Goal: Task Accomplishment & Management: Use online tool/utility

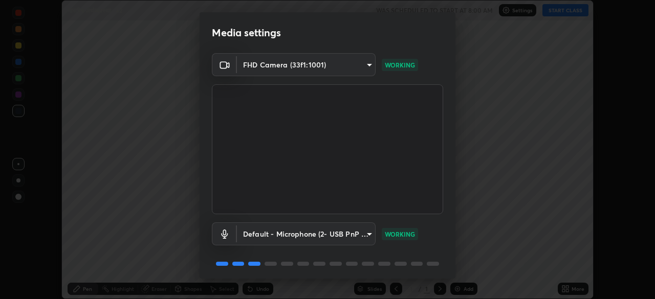
scroll to position [36, 0]
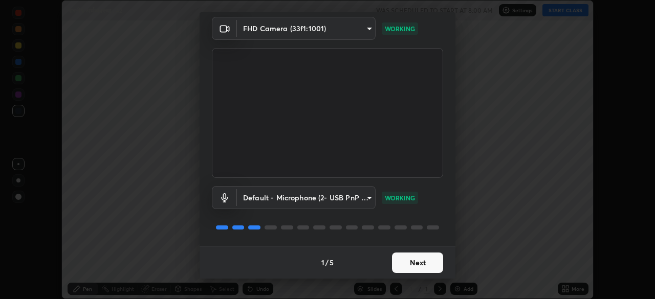
click at [392, 258] on button "Next" at bounding box center [417, 263] width 51 height 20
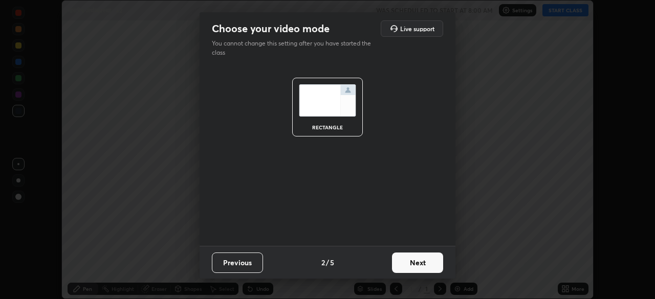
scroll to position [0, 0]
click at [409, 259] on button "Next" at bounding box center [417, 263] width 51 height 20
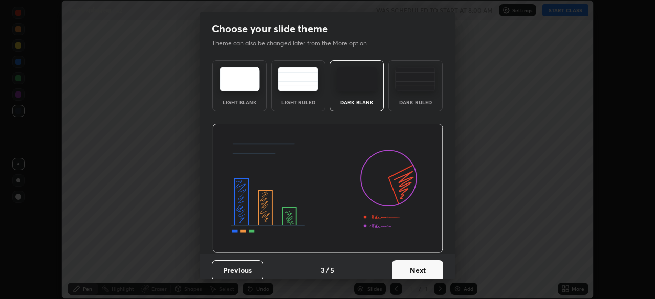
click at [406, 269] on button "Next" at bounding box center [417, 270] width 51 height 20
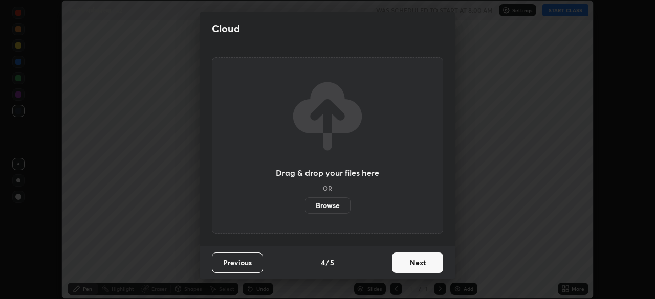
click at [408, 260] on button "Next" at bounding box center [417, 263] width 51 height 20
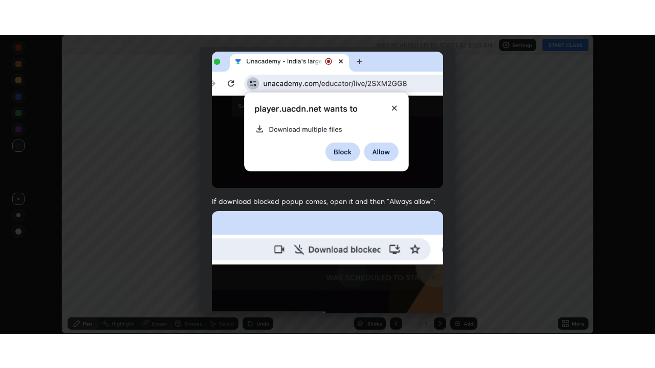
scroll to position [245, 0]
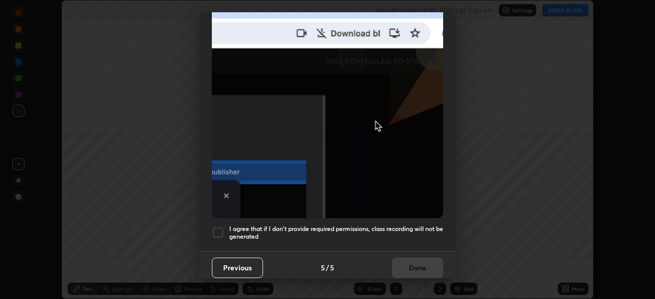
click at [221, 228] on div at bounding box center [218, 233] width 12 height 12
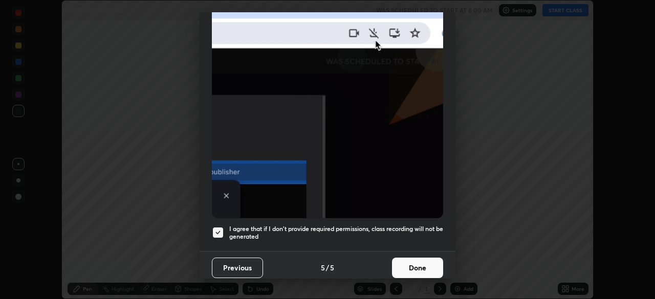
click at [404, 264] on button "Done" at bounding box center [417, 268] width 51 height 20
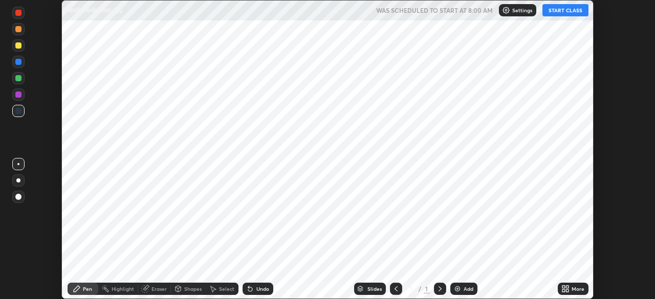
click at [566, 292] on icon at bounding box center [567, 290] width 3 height 3
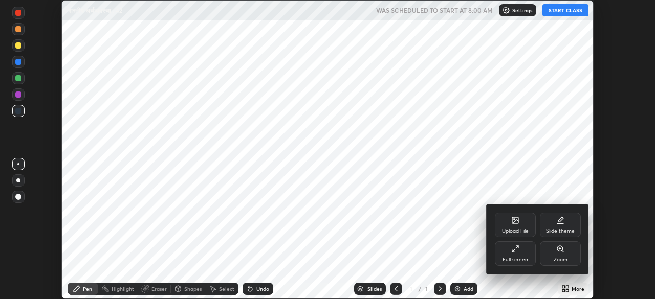
click at [517, 259] on div "Full screen" at bounding box center [515, 259] width 26 height 5
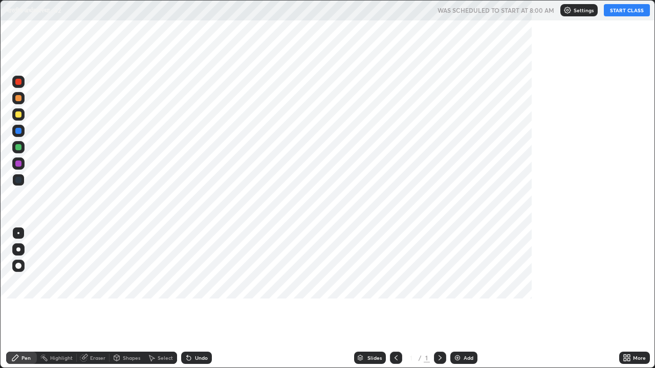
scroll to position [368, 655]
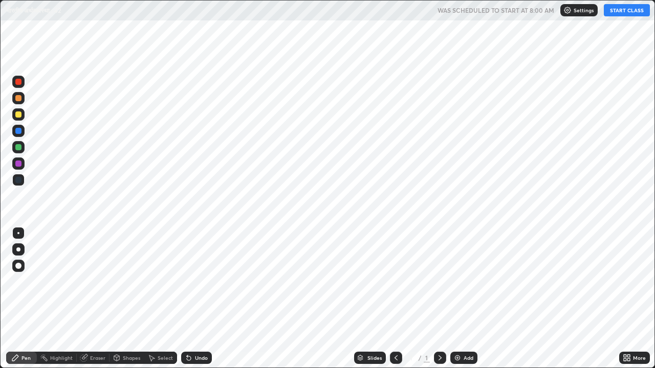
click at [470, 299] on div "Add" at bounding box center [468, 357] width 10 height 5
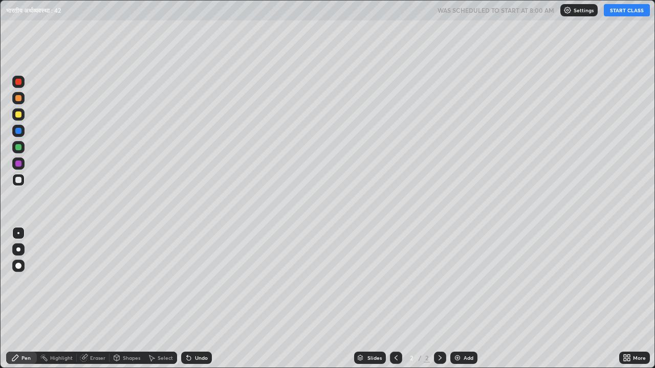
click at [628, 11] on button "START CLASS" at bounding box center [627, 10] width 46 height 12
click at [459, 299] on img at bounding box center [457, 358] width 8 height 8
click at [395, 299] on icon at bounding box center [395, 357] width 3 height 5
click at [398, 299] on div at bounding box center [396, 358] width 12 height 12
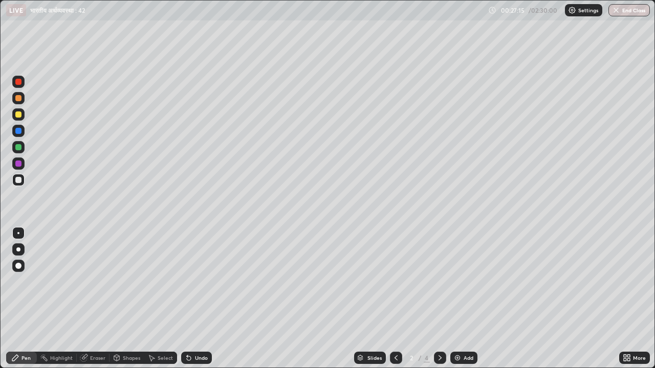
click at [439, 299] on icon at bounding box center [440, 358] width 8 height 8
click at [438, 299] on icon at bounding box center [439, 357] width 3 height 5
click at [465, 299] on div "Add" at bounding box center [468, 357] width 10 height 5
click at [459, 299] on img at bounding box center [457, 358] width 8 height 8
click at [94, 299] on div "Eraser" at bounding box center [97, 357] width 15 height 5
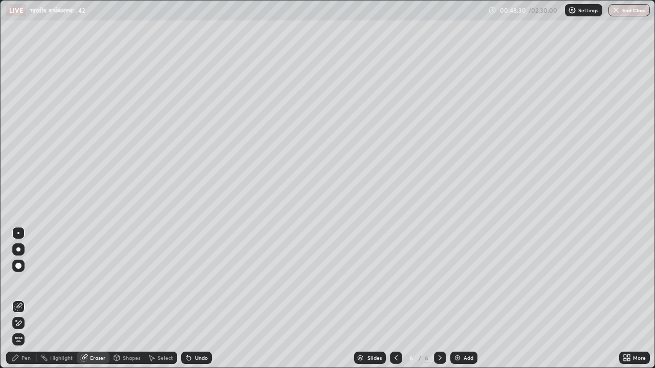
click at [25, 299] on div "Pen" at bounding box center [25, 357] width 9 height 5
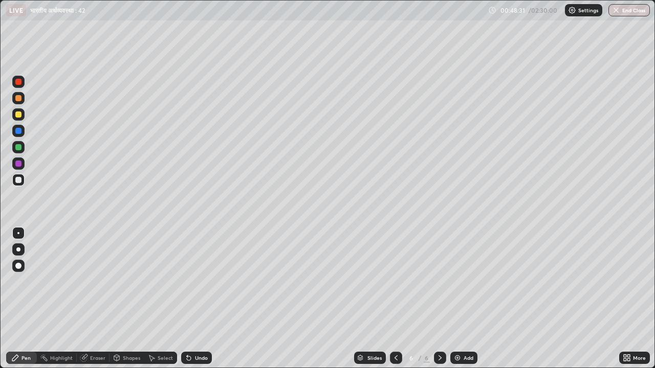
click at [25, 299] on div "Pen" at bounding box center [21, 358] width 31 height 12
click at [94, 299] on div "Eraser" at bounding box center [97, 357] width 15 height 5
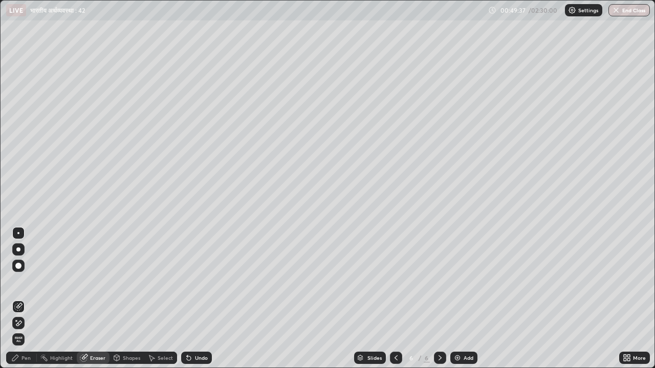
click at [27, 299] on div "Pen" at bounding box center [25, 357] width 9 height 5
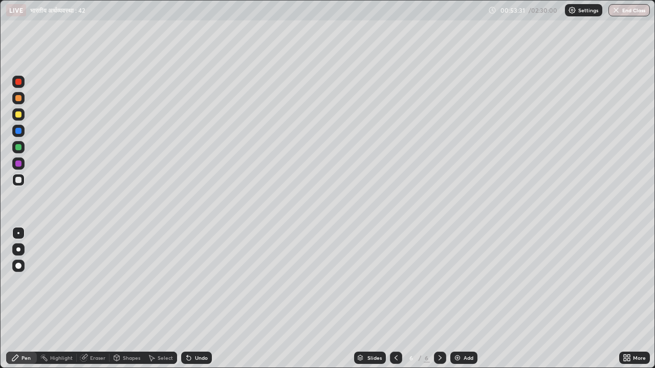
click at [458, 299] on img at bounding box center [457, 358] width 8 height 8
click at [98, 299] on div "Eraser" at bounding box center [97, 357] width 15 height 5
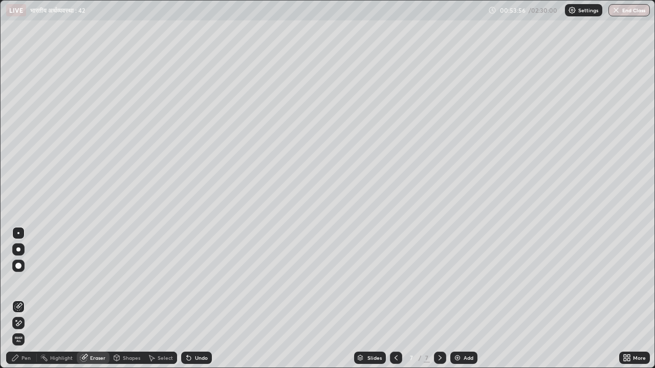
click at [29, 299] on div "Pen" at bounding box center [25, 357] width 9 height 5
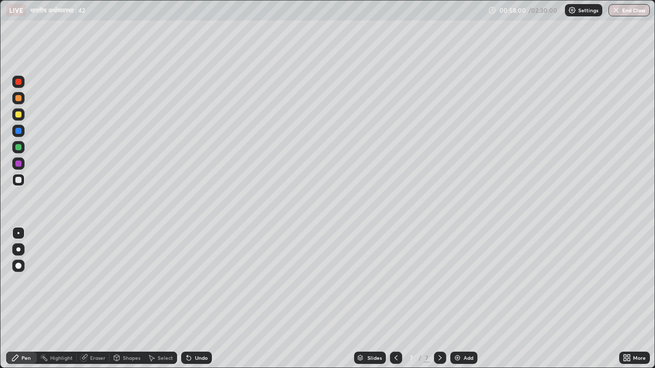
click at [396, 299] on icon at bounding box center [396, 358] width 8 height 8
click at [438, 299] on icon at bounding box center [440, 358] width 8 height 8
click at [395, 299] on icon at bounding box center [396, 358] width 8 height 8
click at [440, 299] on icon at bounding box center [440, 358] width 8 height 8
click at [458, 299] on img at bounding box center [457, 358] width 8 height 8
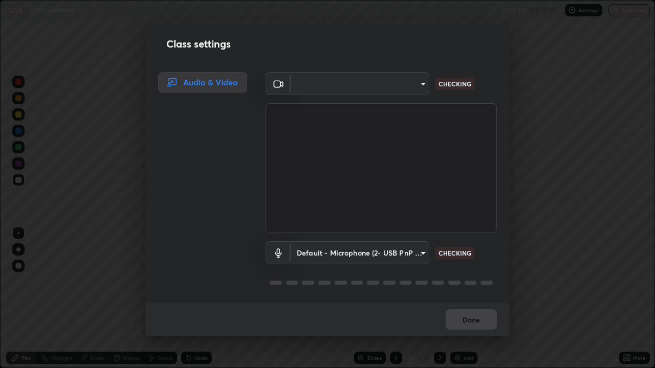
click at [150, 148] on div "Audio & Video" at bounding box center [199, 187] width 107 height 231
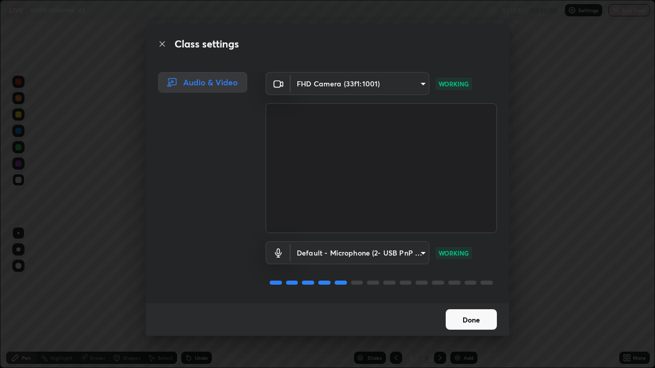
click at [454, 299] on button "Done" at bounding box center [470, 319] width 51 height 20
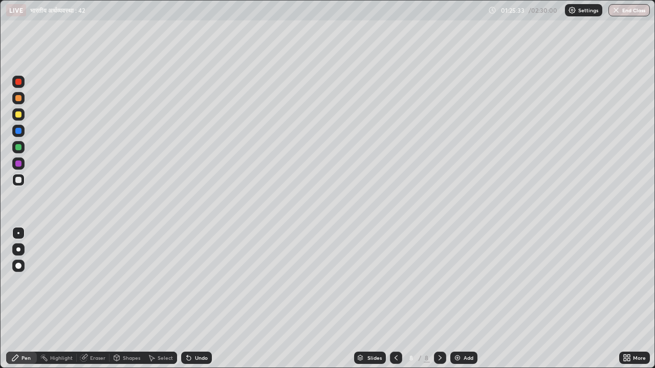
click at [461, 299] on div "Add" at bounding box center [463, 358] width 27 height 12
click at [97, 299] on div "Eraser" at bounding box center [97, 357] width 15 height 5
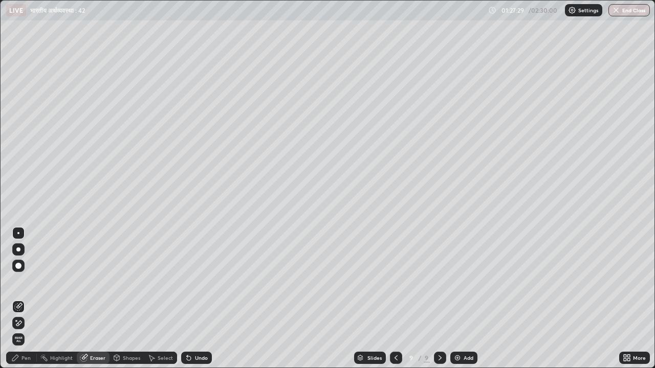
click at [24, 299] on div "Pen" at bounding box center [25, 357] width 9 height 5
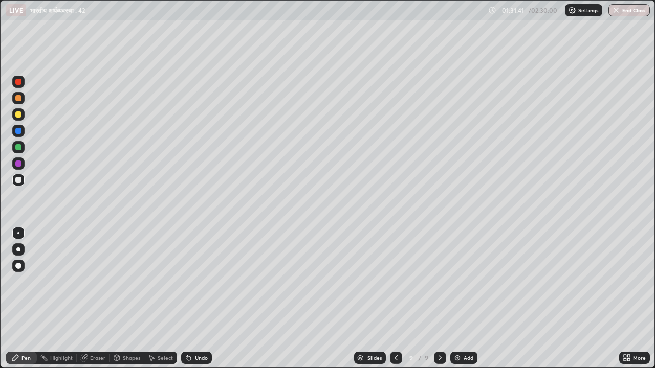
click at [84, 299] on div "Eraser" at bounding box center [93, 358] width 33 height 20
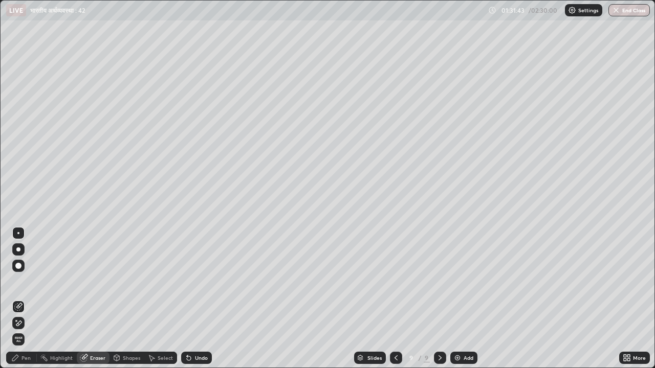
click at [27, 299] on div "Pen" at bounding box center [25, 357] width 9 height 5
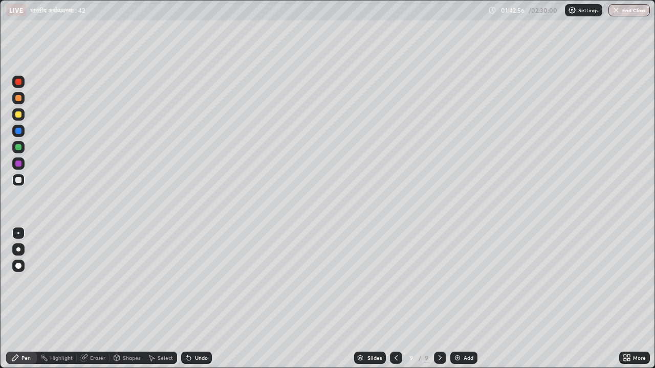
click at [470, 299] on div "Add" at bounding box center [468, 357] width 10 height 5
click at [459, 299] on img at bounding box center [457, 358] width 8 height 8
click at [449, 299] on icon at bounding box center [451, 335] width 8 height 8
click at [464, 299] on div "Add" at bounding box center [468, 357] width 10 height 5
click at [461, 299] on div "Add" at bounding box center [463, 358] width 27 height 12
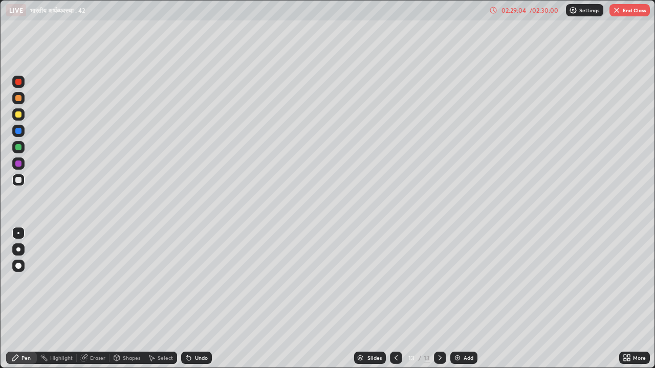
click at [517, 12] on div "02:29:04" at bounding box center [513, 10] width 29 height 6
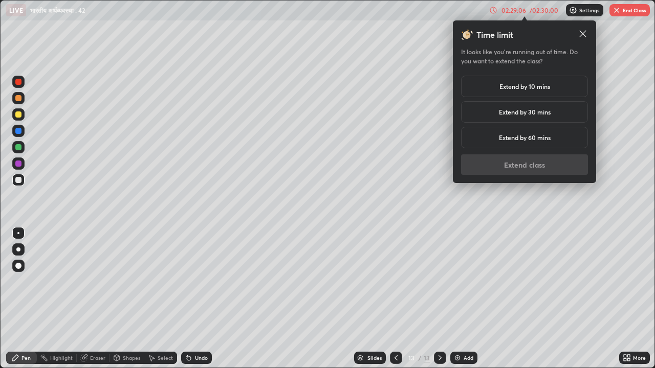
click at [518, 90] on h5 "Extend by 10 mins" at bounding box center [524, 86] width 51 height 9
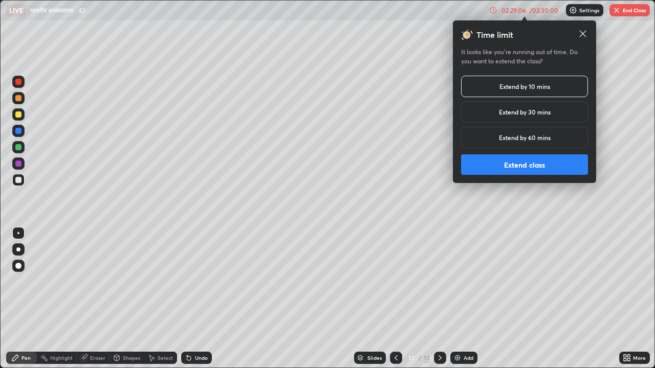
click at [524, 164] on button "Extend class" at bounding box center [524, 164] width 127 height 20
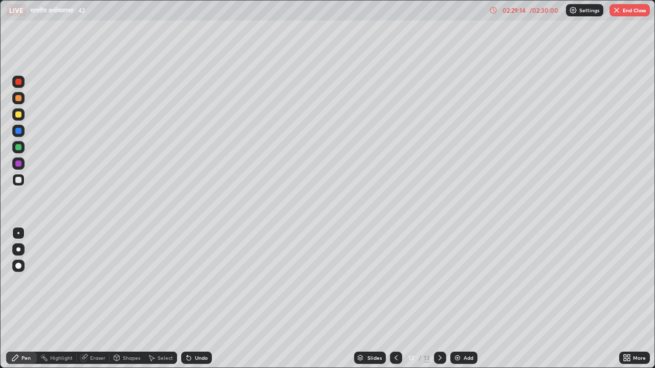
click at [508, 11] on div "02:29:14" at bounding box center [513, 10] width 29 height 6
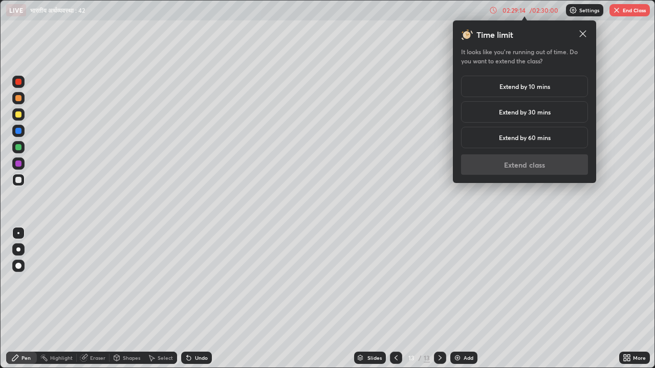
click at [501, 91] on h5 "Extend by 10 mins" at bounding box center [524, 86] width 51 height 9
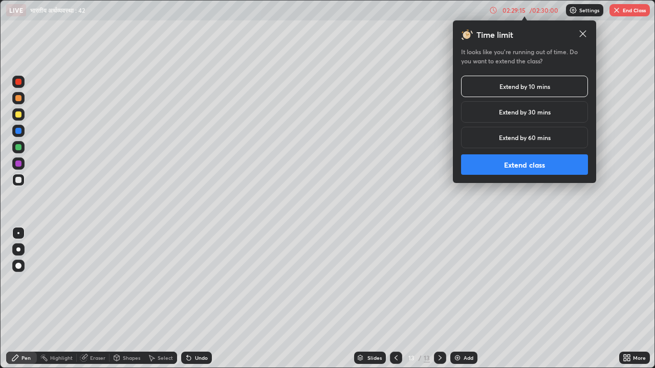
click at [503, 163] on button "Extend class" at bounding box center [524, 164] width 127 height 20
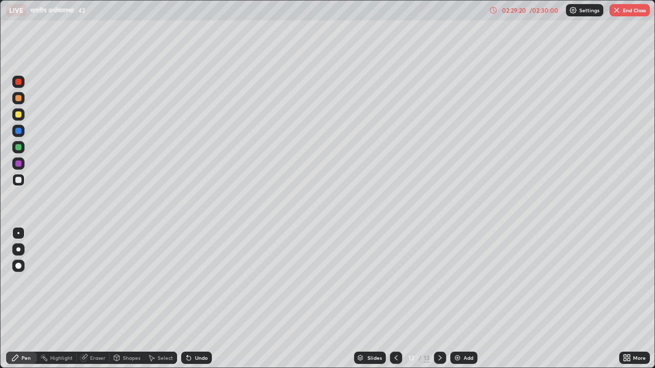
click at [510, 10] on div "02:29:20" at bounding box center [513, 10] width 29 height 6
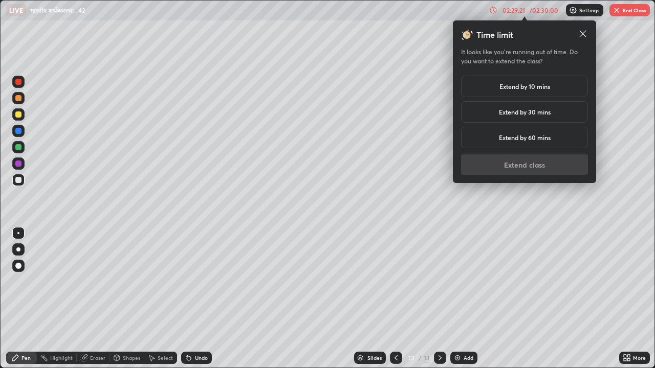
click at [520, 87] on h5 "Extend by 10 mins" at bounding box center [524, 86] width 51 height 9
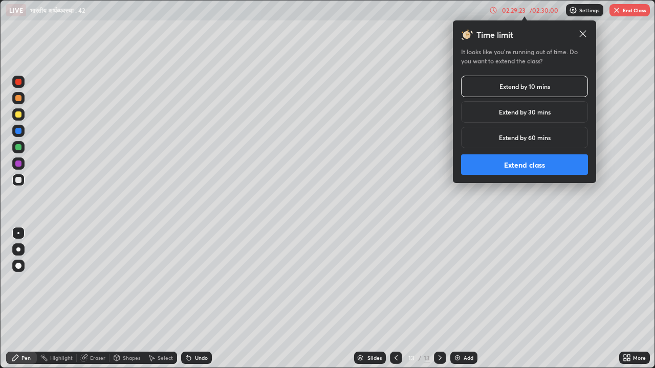
click at [548, 167] on button "Extend class" at bounding box center [524, 164] width 127 height 20
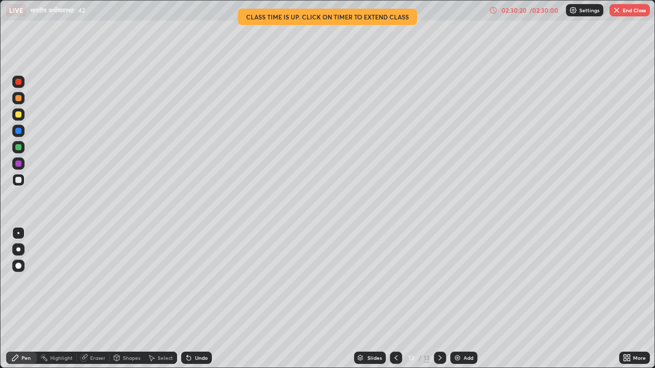
click at [513, 13] on div "02:30:20" at bounding box center [513, 10] width 29 height 6
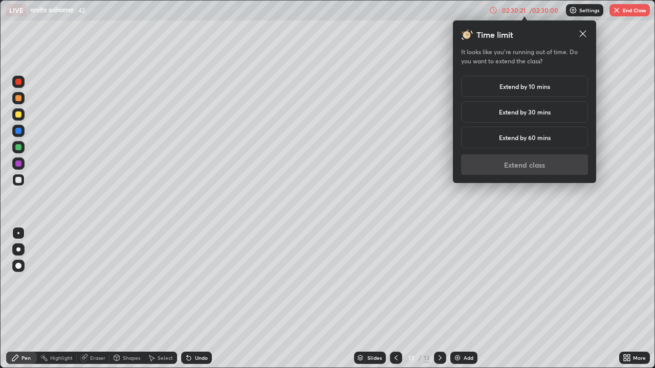
click at [507, 85] on h5 "Extend by 10 mins" at bounding box center [524, 86] width 51 height 9
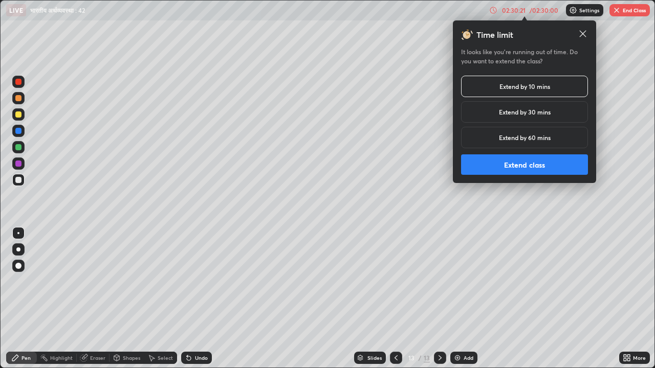
click at [515, 157] on button "Extend class" at bounding box center [524, 164] width 127 height 20
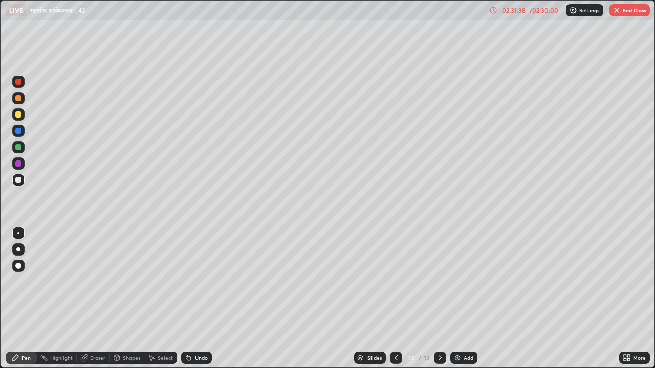
click at [622, 14] on button "End Class" at bounding box center [629, 10] width 40 height 12
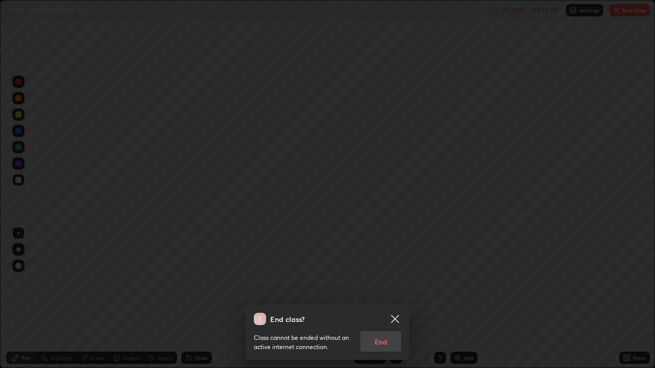
click at [369, 299] on div "Class cannot be ended without an active internet connection. End" at bounding box center [327, 338] width 147 height 27
click at [383, 299] on div "Class cannot be ended without an active internet connection. End" at bounding box center [327, 338] width 147 height 27
click at [378, 299] on div "Class cannot be ended without an active internet connection. End" at bounding box center [327, 338] width 147 height 27
click at [355, 253] on div "End class? Class cannot be ended without an active internet connection. End" at bounding box center [327, 184] width 655 height 368
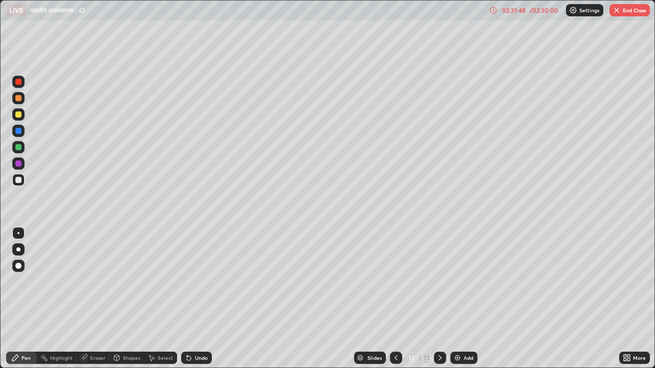
click at [622, 14] on button "End Class" at bounding box center [629, 10] width 40 height 12
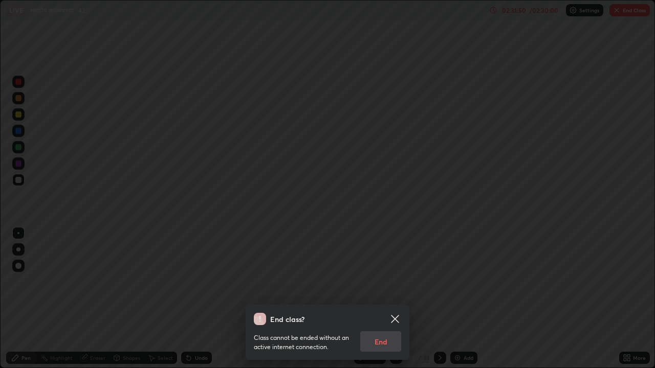
click at [385, 299] on div "Class cannot be ended without an active internet connection. End" at bounding box center [327, 338] width 147 height 27
click at [373, 299] on div "Class cannot be ended without an active internet connection. End" at bounding box center [327, 338] width 147 height 27
click at [320, 299] on p "Class cannot be ended without an active internet connection." at bounding box center [303, 342] width 98 height 18
